Goal: Download file/media

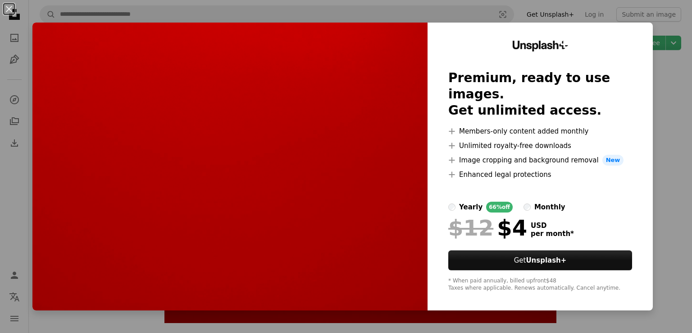
click at [10, 5] on button "An X shape" at bounding box center [9, 9] width 11 height 11
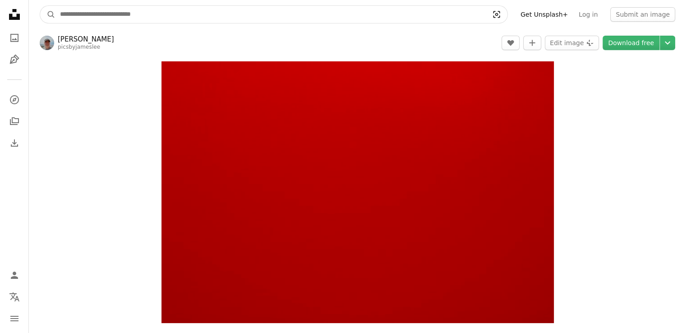
click at [507, 12] on icon "Visual search" at bounding box center [496, 14] width 22 height 9
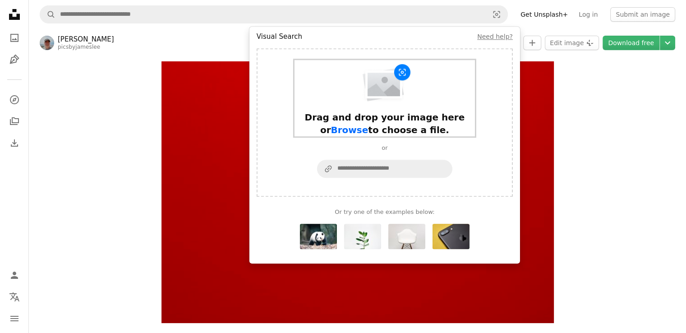
click at [381, 89] on img "Visual search form" at bounding box center [384, 84] width 53 height 40
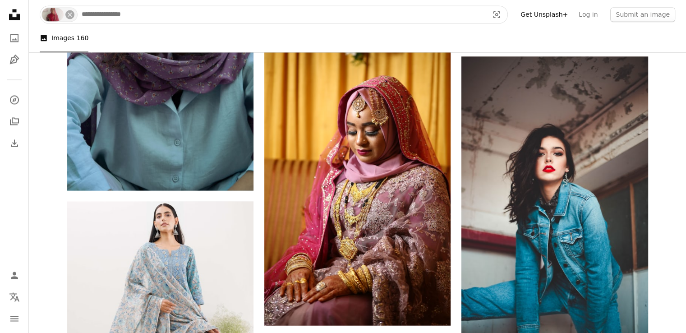
scroll to position [1575, 0]
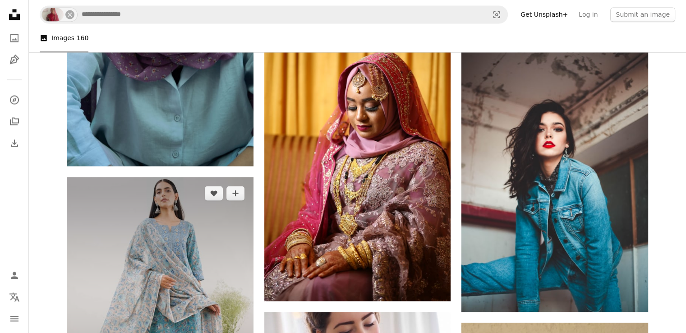
click at [224, 242] on img at bounding box center [160, 301] width 186 height 248
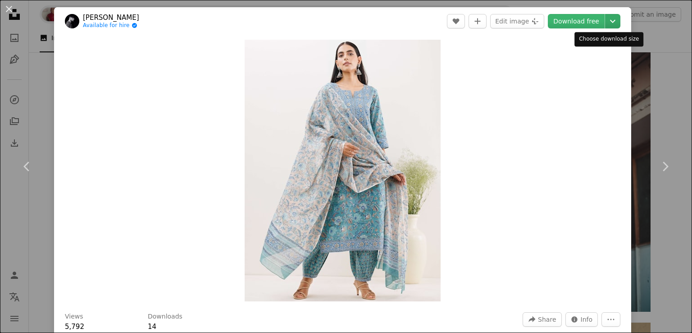
click at [606, 26] on icon "Chevron down" at bounding box center [613, 21] width 14 height 11
click at [7, 10] on dialog "An X shape Chevron left Chevron right [PERSON_NAME] Available for hire A checkm…" at bounding box center [346, 166] width 692 height 333
click at [6, 8] on button "An X shape" at bounding box center [9, 9] width 11 height 11
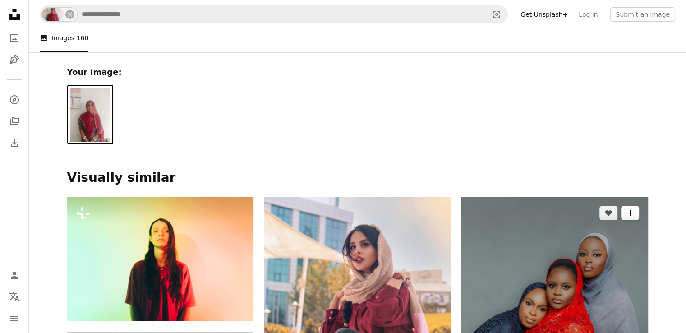
click at [627, 210] on icon "A plus sign" at bounding box center [629, 212] width 7 height 7
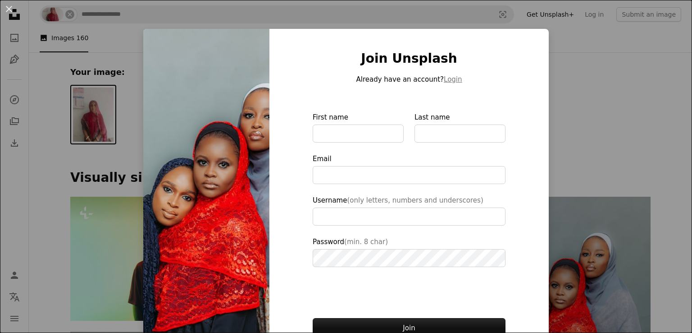
click at [560, 76] on div "An X shape Join Unsplash Already have an account? Login First name Last name Em…" at bounding box center [346, 166] width 692 height 333
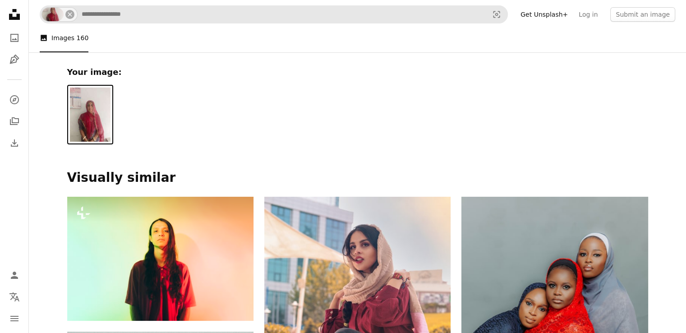
click at [74, 17] on div "An X shape" at bounding box center [59, 15] width 35 height 14
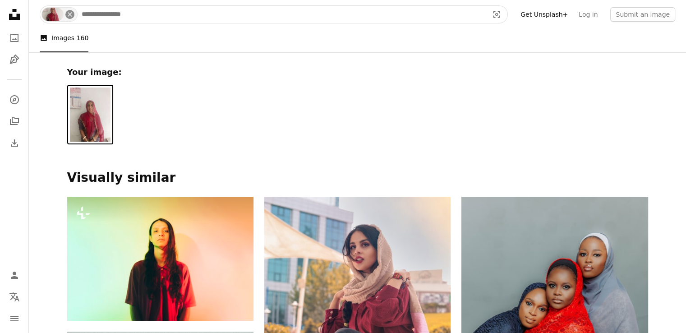
click at [68, 13] on icon "An X shape" at bounding box center [69, 14] width 7 height 7
